Goal: Information Seeking & Learning: Find specific fact

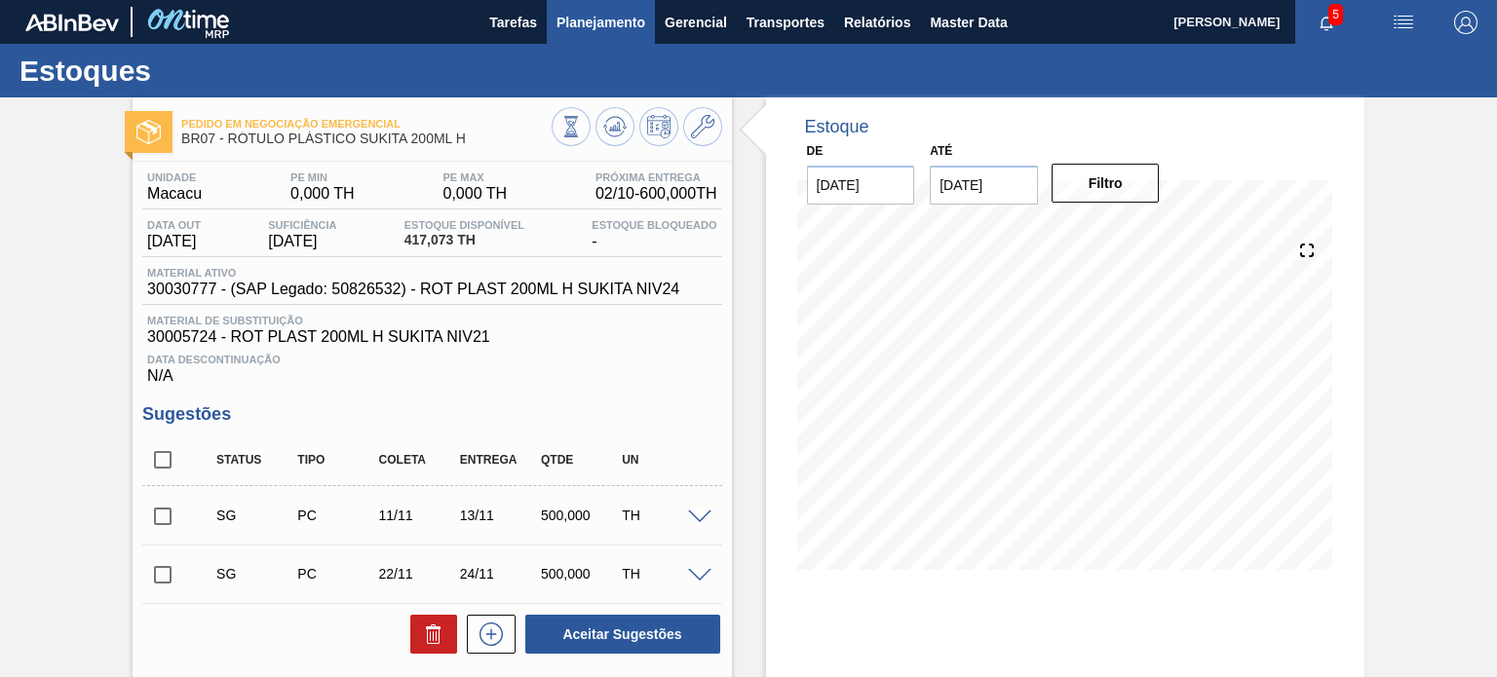
click at [617, 20] on span "Planejamento" at bounding box center [601, 22] width 89 height 23
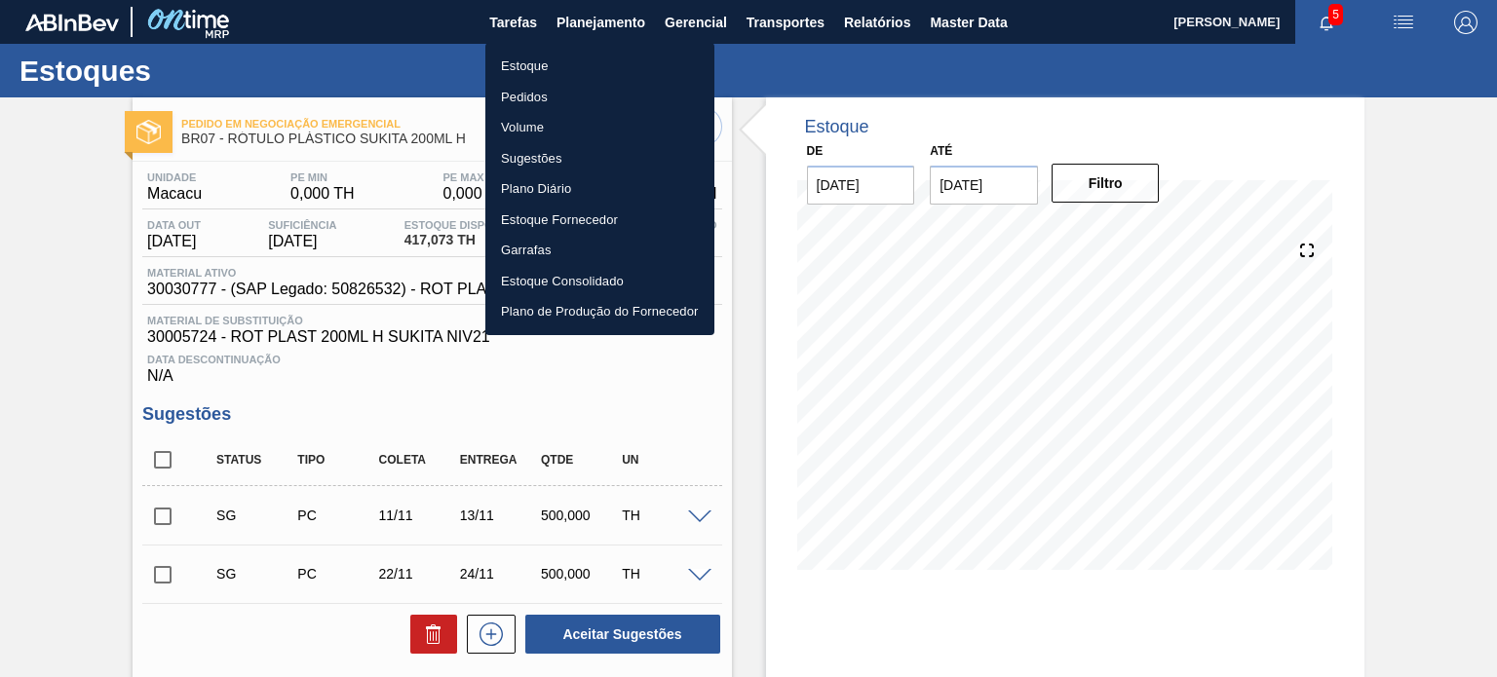
click at [627, 65] on li "Estoque" at bounding box center [599, 66] width 229 height 31
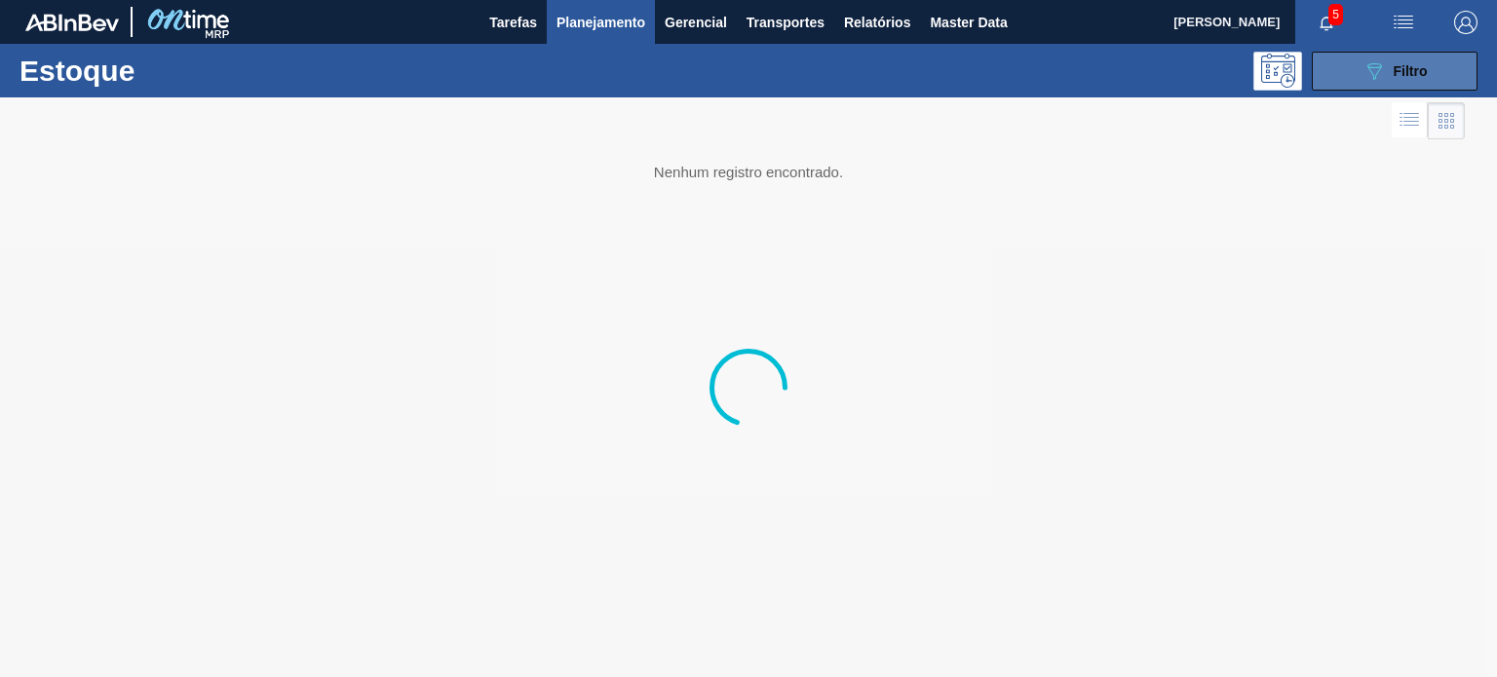
click at [1417, 67] on span "Filtro" at bounding box center [1411, 71] width 34 height 16
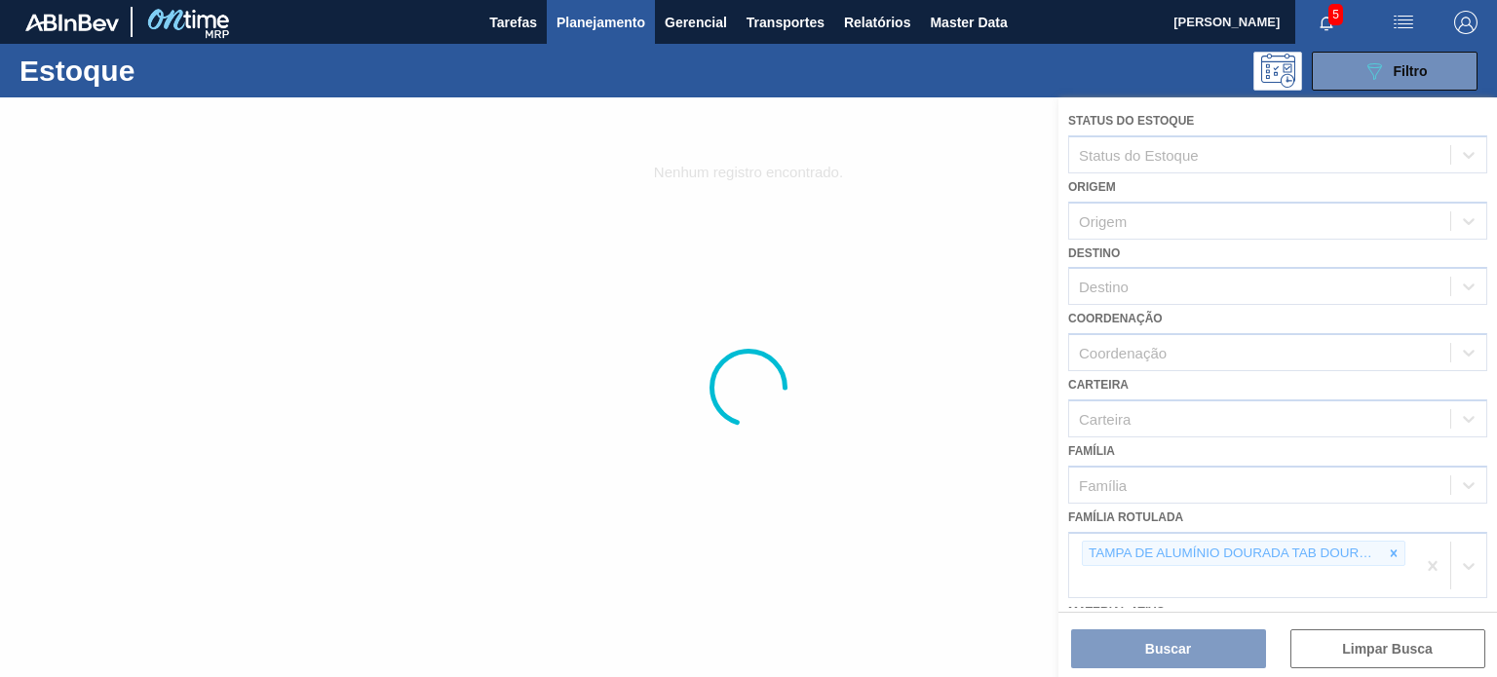
click at [1397, 557] on div at bounding box center [748, 387] width 1497 height 580
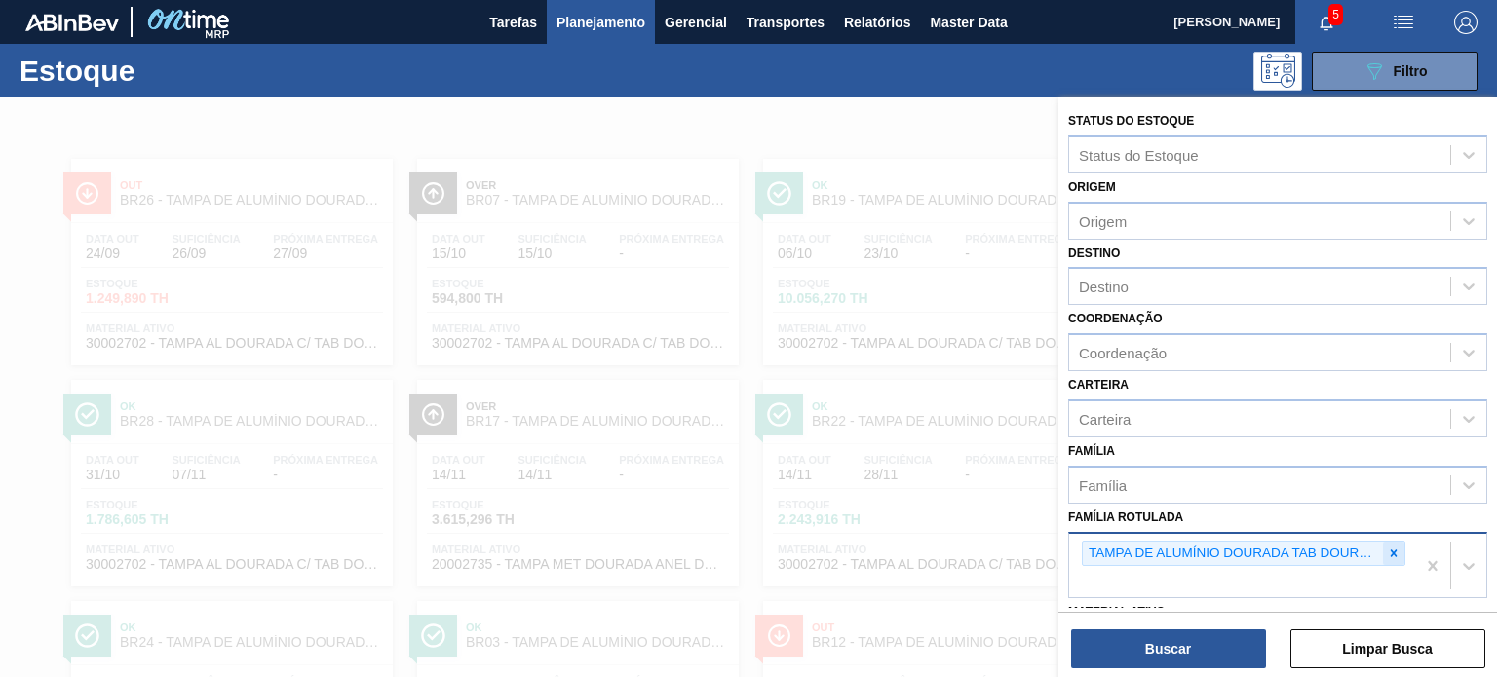
click at [1396, 553] on icon at bounding box center [1394, 554] width 14 height 14
click at [1399, 548] on div at bounding box center [1393, 554] width 21 height 24
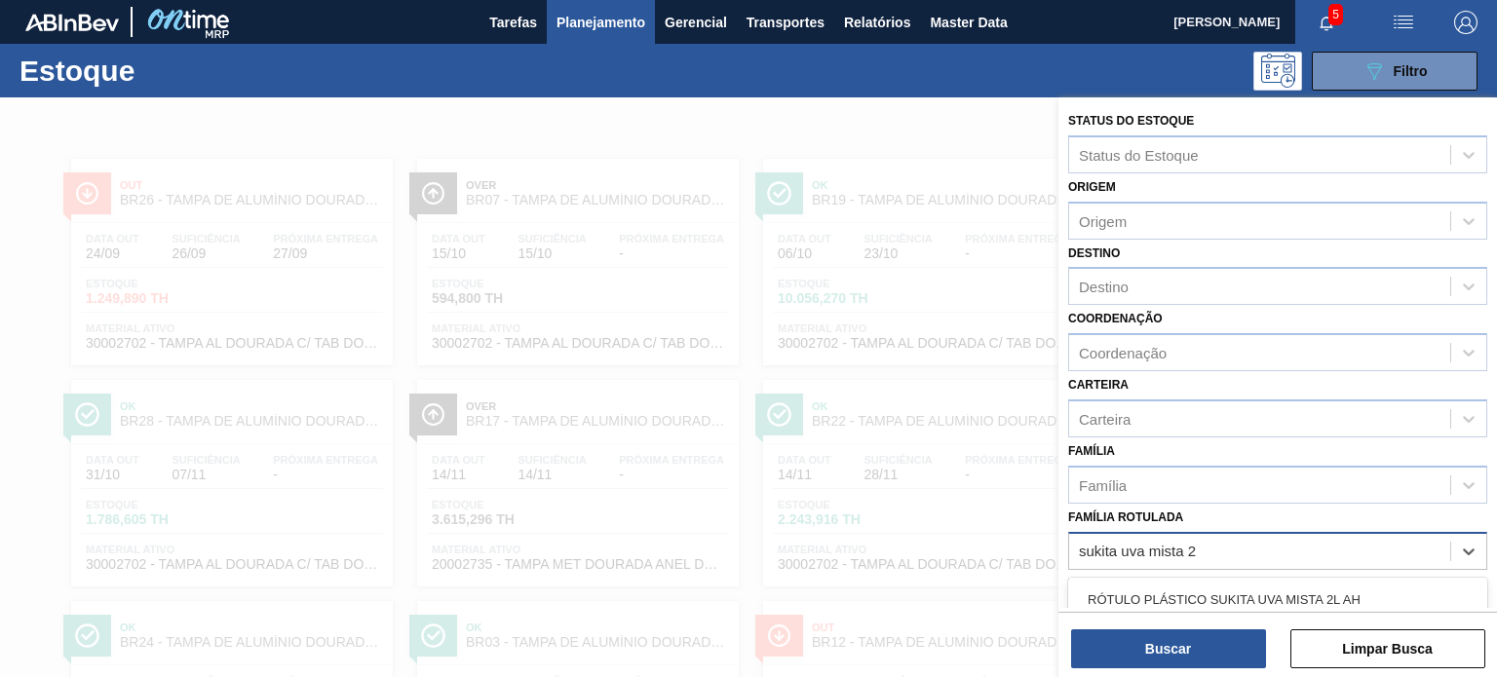
type Rotulada "sukita uva mista 2l"
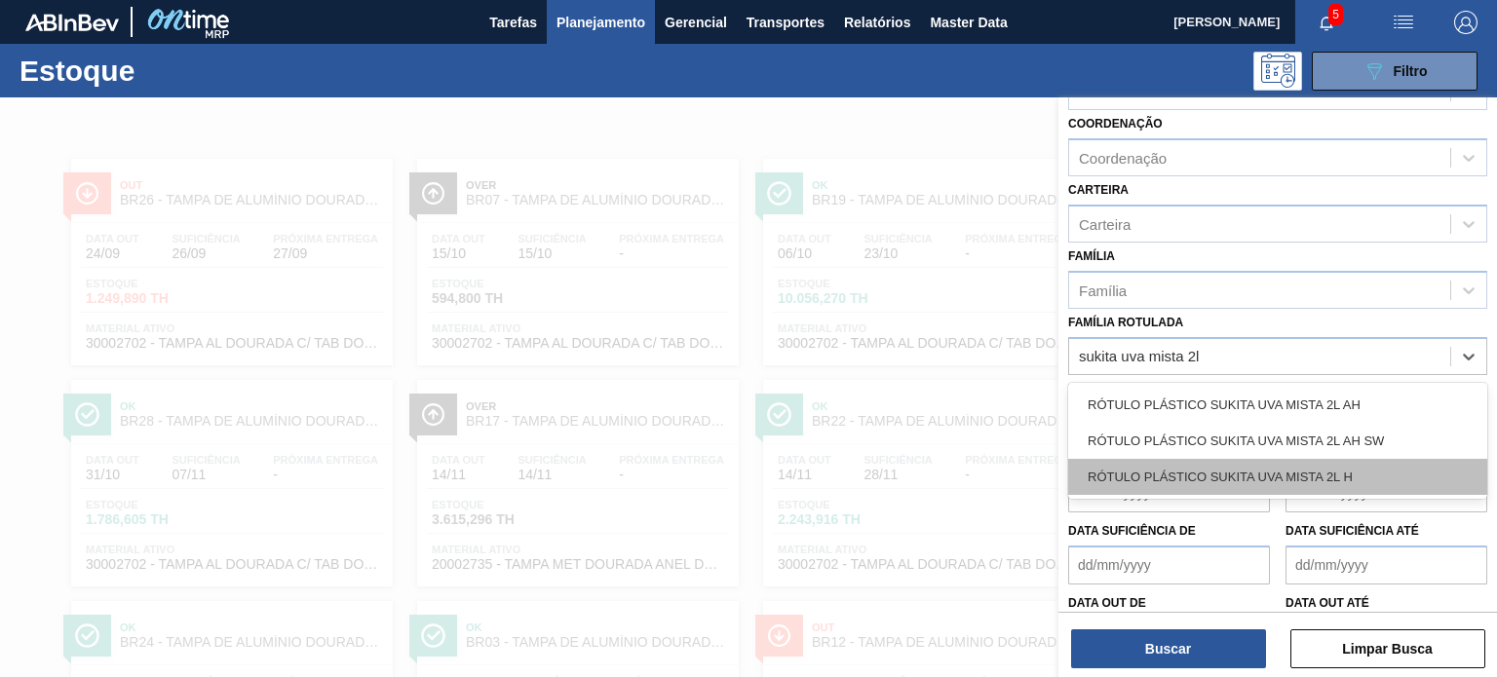
click at [1322, 460] on div "RÓTULO PLÁSTICO SUKITA UVA MISTA 2L H" at bounding box center [1277, 477] width 419 height 36
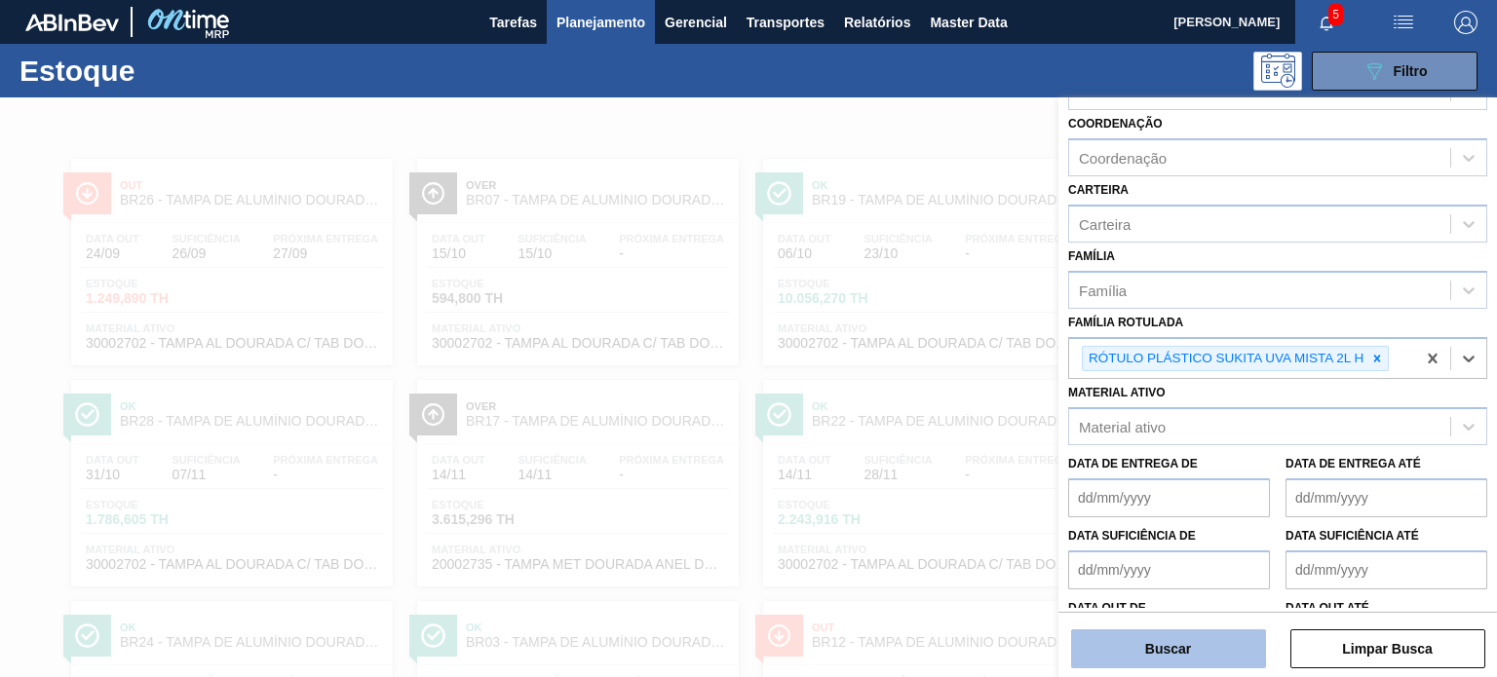
click at [1215, 640] on button "Buscar" at bounding box center [1168, 649] width 195 height 39
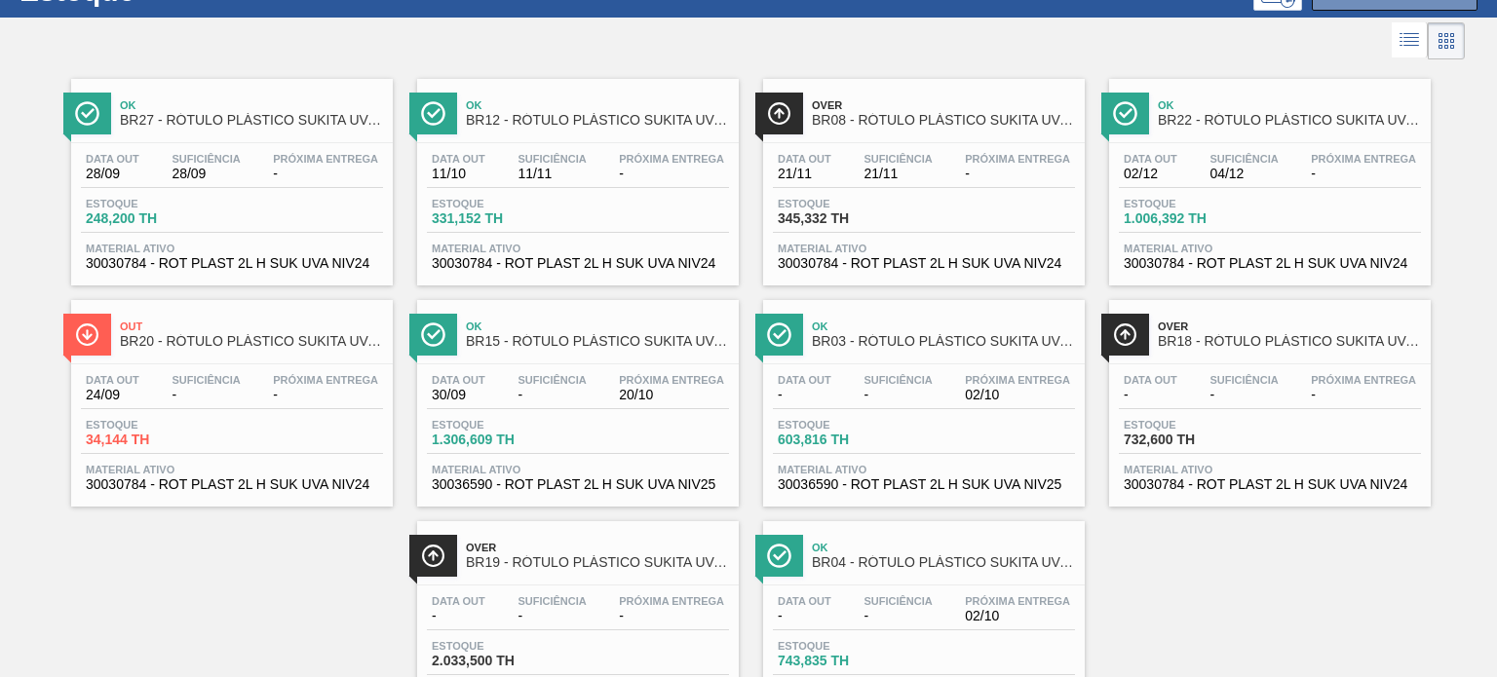
scroll to position [79, 0]
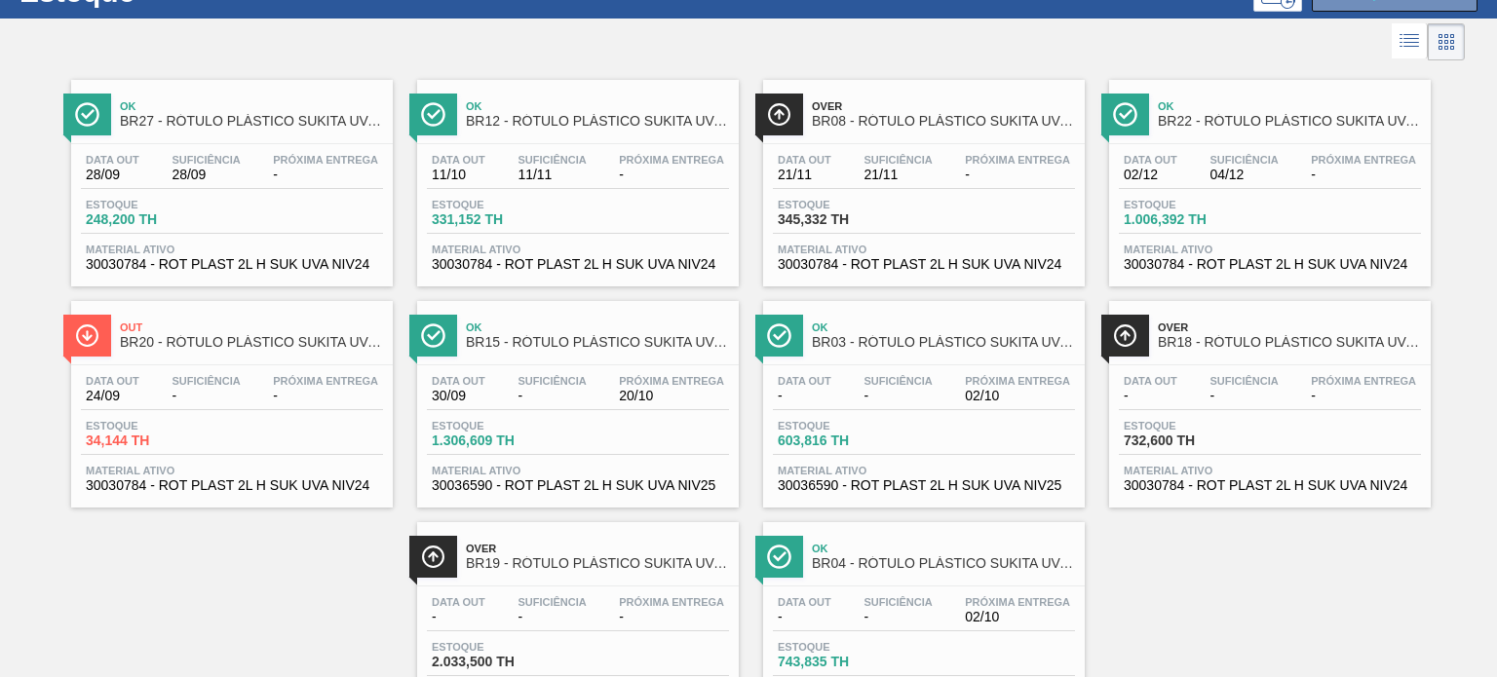
drag, startPoint x: 169, startPoint y: 152, endPoint x: 45, endPoint y: 173, distance: 125.6
click at [37, 180] on div "Ok BR27 - RÓTULO PLÁSTICO SUKITA UVA MISTA 2L H Data out 28/09 Suficiência 28/0…" at bounding box center [748, 397] width 1497 height 664
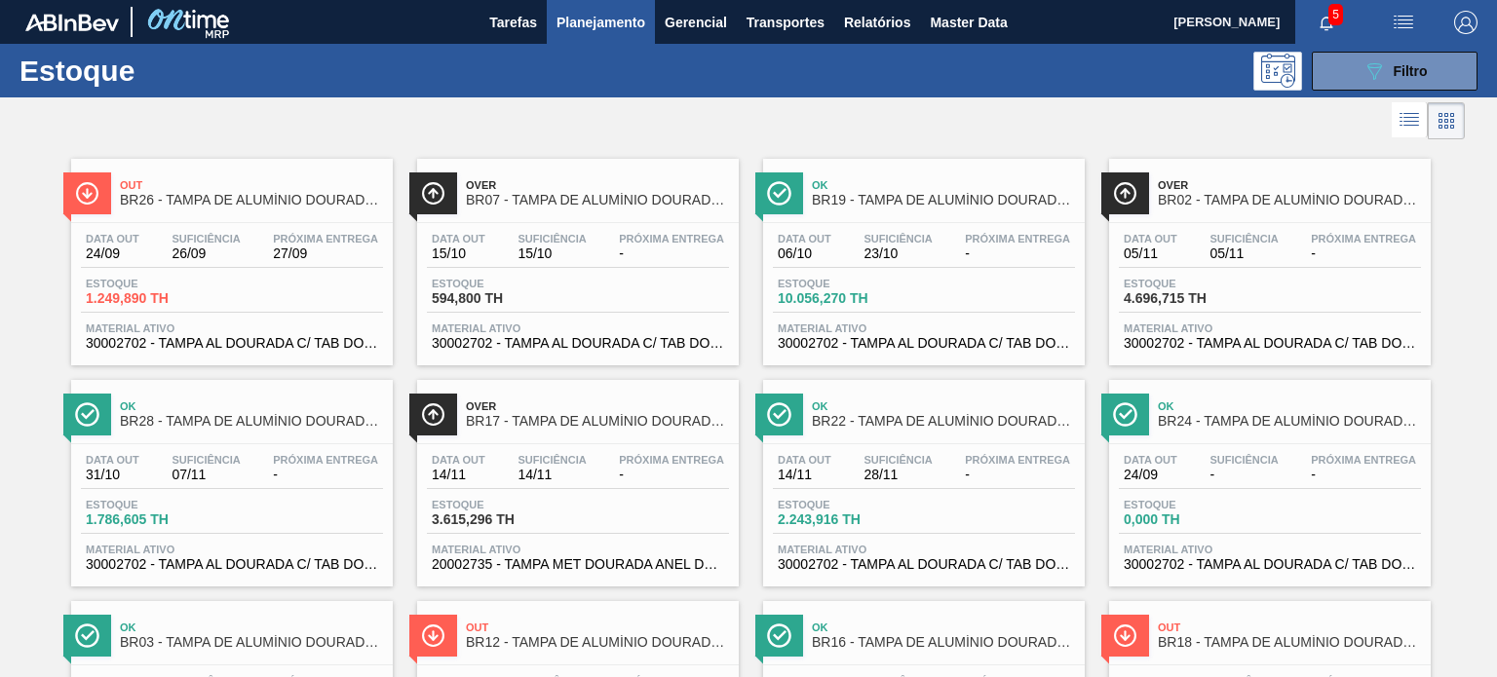
scroll to position [97, 0]
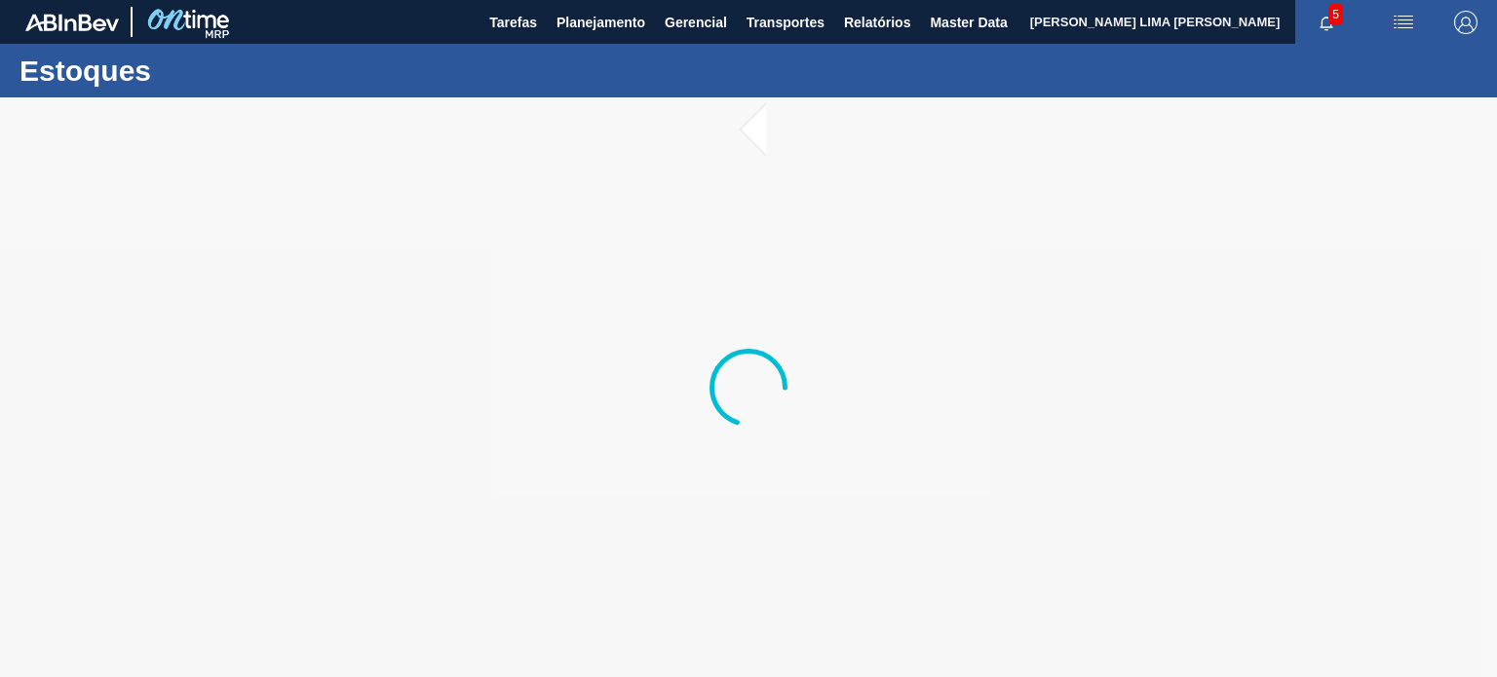
click at [402, 319] on div at bounding box center [748, 387] width 1497 height 580
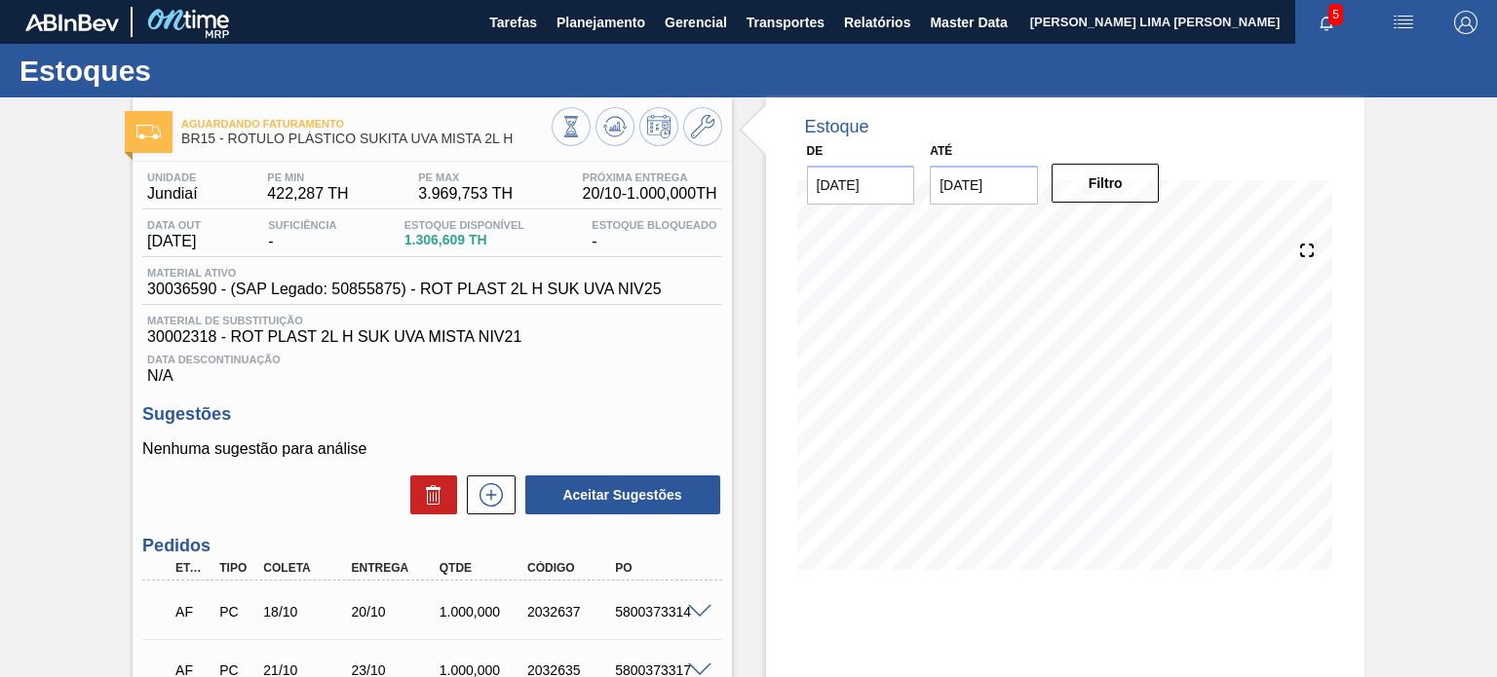
scroll to position [195, 0]
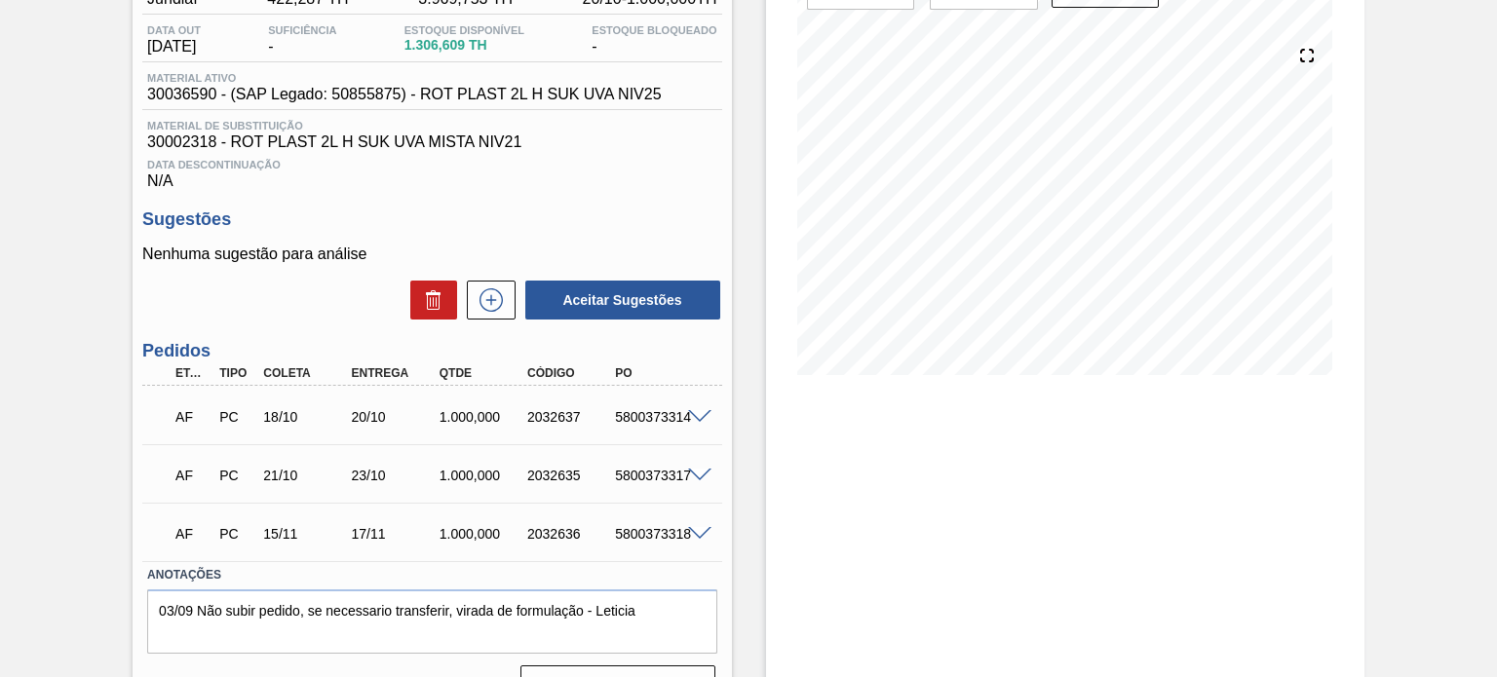
click at [694, 420] on span at bounding box center [699, 417] width 23 height 15
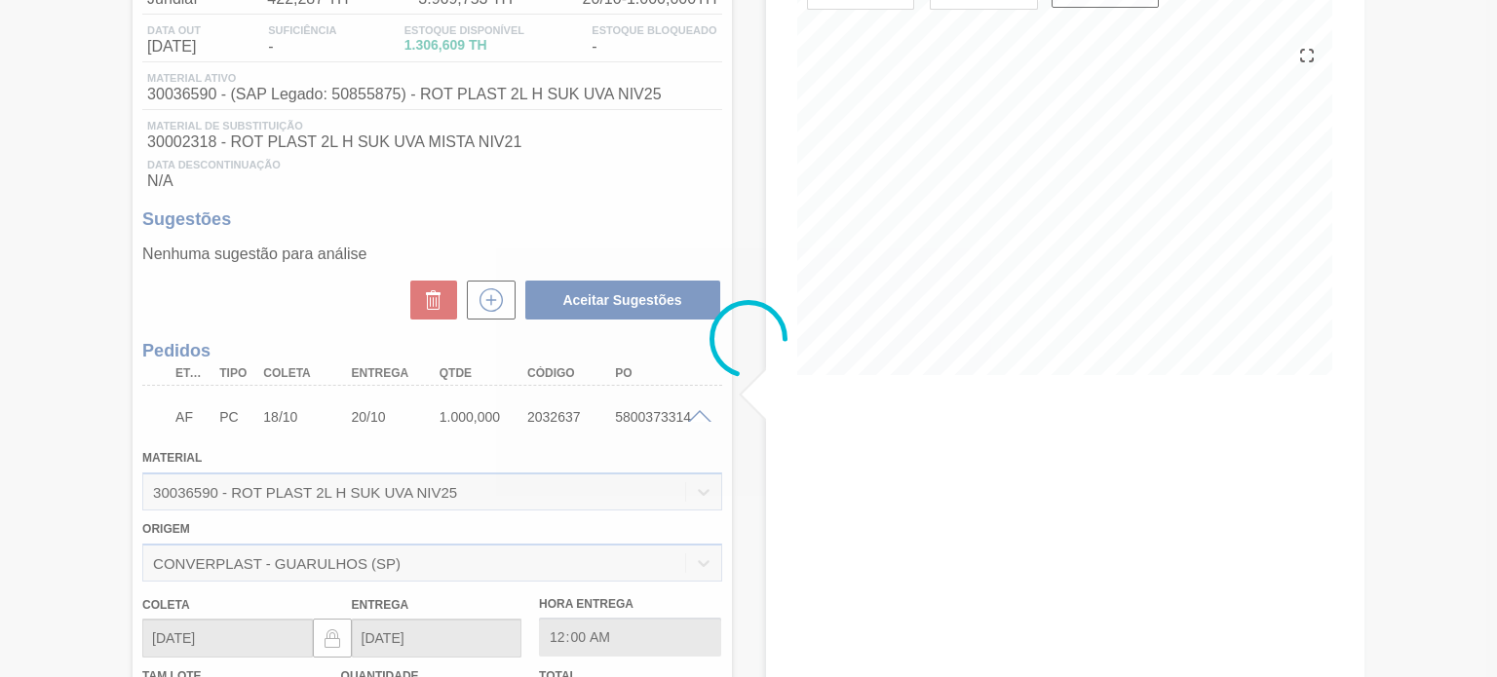
click at [694, 420] on div at bounding box center [748, 338] width 1497 height 677
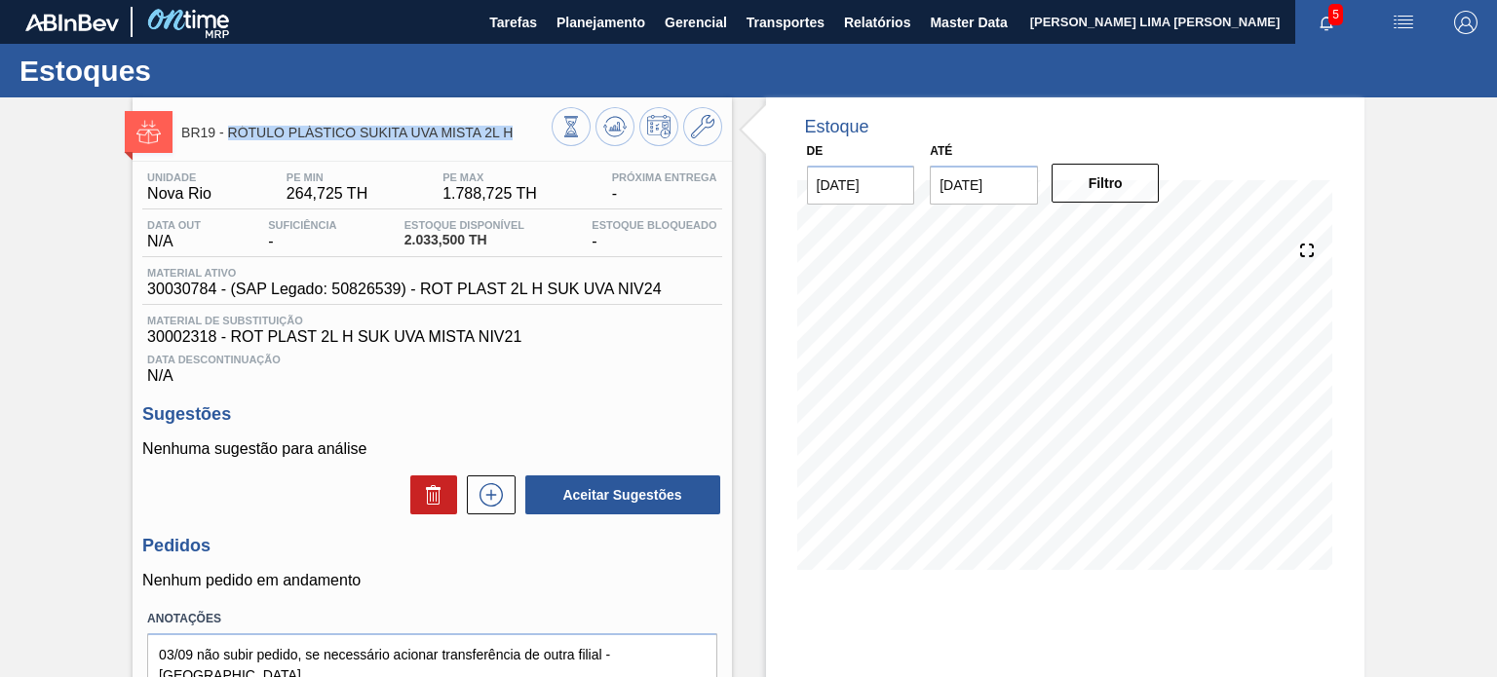
drag, startPoint x: 517, startPoint y: 135, endPoint x: 229, endPoint y: 139, distance: 287.6
click at [229, 139] on span "BR19 - RÓTULO PLÁSTICO SUKITA UVA MISTA 2L H" at bounding box center [365, 133] width 369 height 15
copy span "RÓTULO PLÁSTICO SUKITA UVA MISTA 2L H"
click at [376, 292] on span "30030784 - (SAP Legado: 50826539) - ROT PLAST 2L H SUK UVA NIV24" at bounding box center [404, 290] width 514 height 18
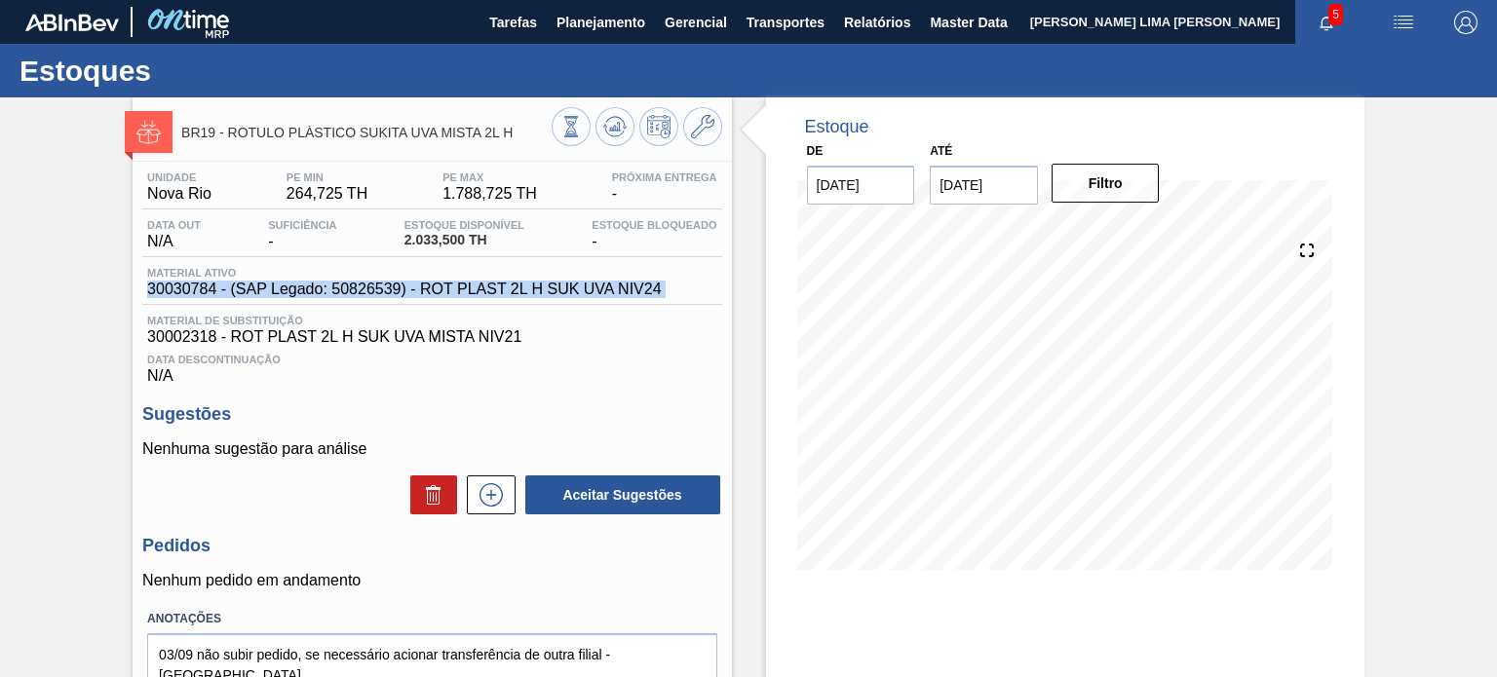
click at [376, 292] on span "30030784 - (SAP Legado: 50826539) - ROT PLAST 2L H SUK UVA NIV24" at bounding box center [404, 290] width 514 height 18
copy span "30030784 - (SAP Legado: 50826539) - ROT PLAST 2L H SUK UVA NIV24"
click at [567, 135] on icon at bounding box center [570, 126] width 11 height 19
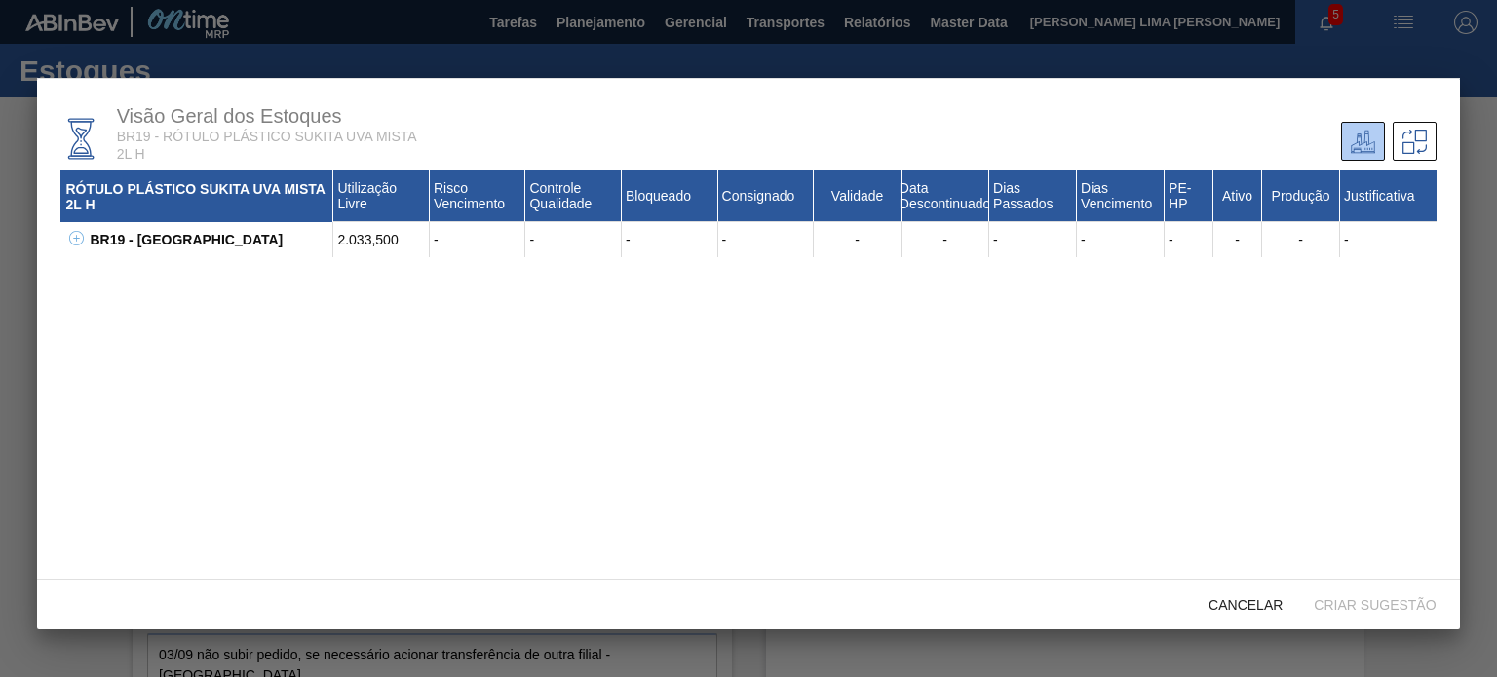
click at [89, 241] on div "BR19 - [GEOGRAPHIC_DATA]" at bounding box center [209, 239] width 249 height 35
click at [82, 239] on icon at bounding box center [76, 238] width 15 height 15
